Goal: Contribute content

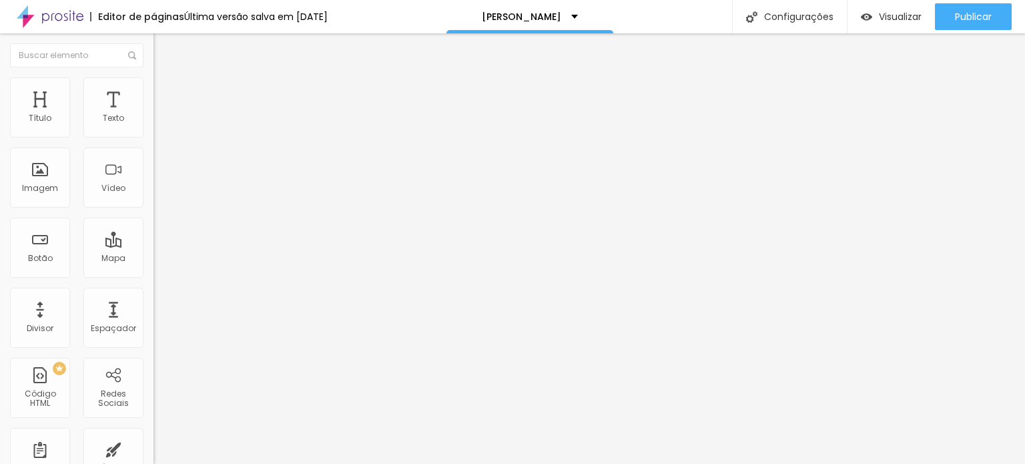
drag, startPoint x: 97, startPoint y: 154, endPoint x: 0, endPoint y: 130, distance: 99.7
click at [153, 130] on div "Texto COMPRAR AGORA Alinhamento Tamanho Normal Pequeno Normal Grande Link URL […" at bounding box center [229, 201] width 153 height 194
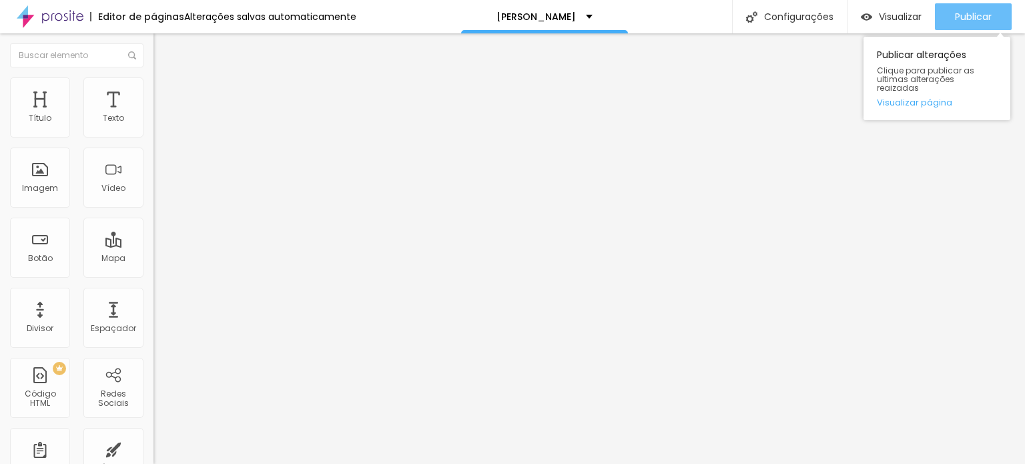
type input "VAGAS ESGOTADAS"
click at [970, 15] on span "Publicar" at bounding box center [973, 16] width 37 height 11
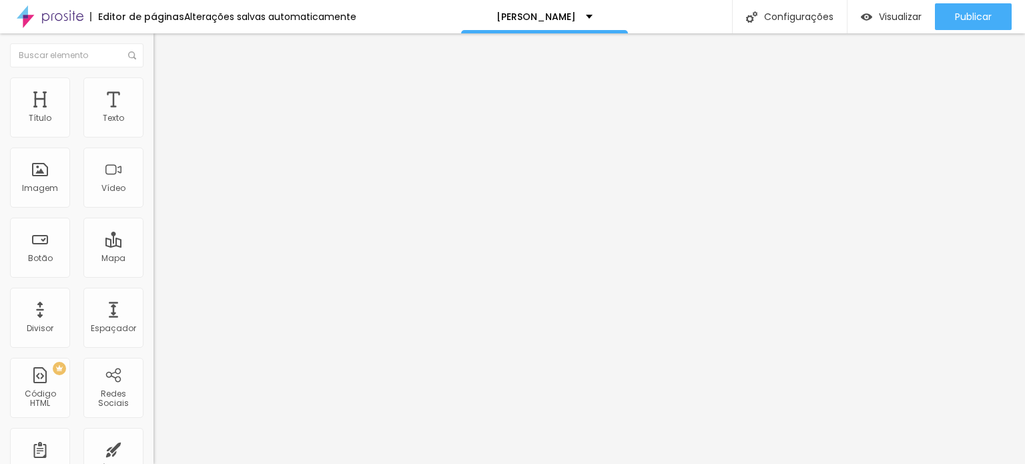
click at [153, 115] on span "Trocar imagem" at bounding box center [189, 108] width 73 height 11
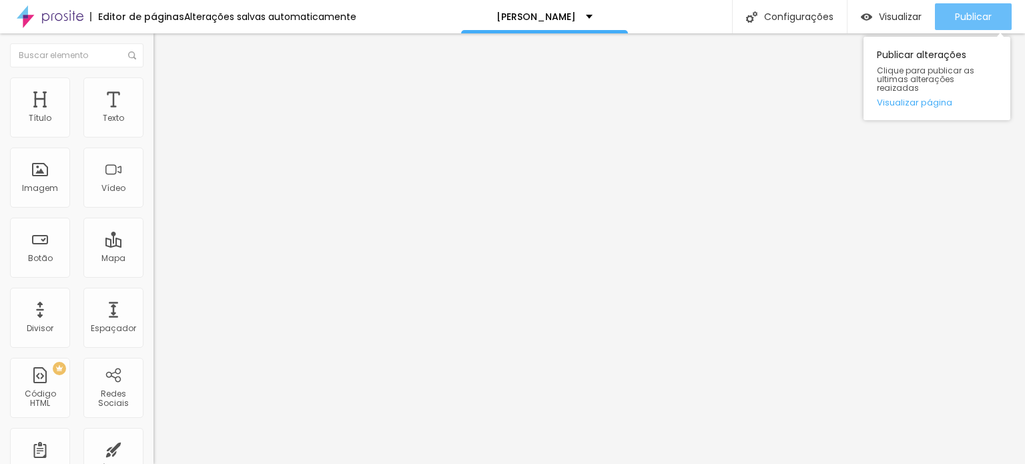
click at [967, 9] on div "Publicar" at bounding box center [973, 16] width 37 height 27
